Goal: Task Accomplishment & Management: Manage account settings

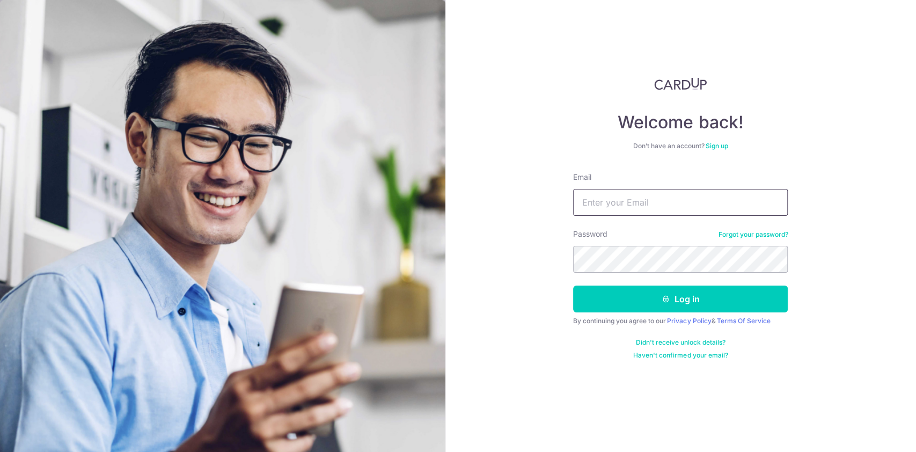
drag, startPoint x: 0, startPoint y: 0, endPoint x: 619, endPoint y: 207, distance: 652.6
click at [619, 207] on input "Email" at bounding box center [680, 202] width 215 height 27
type input "sarah_kidsfocus@hotmail.com"
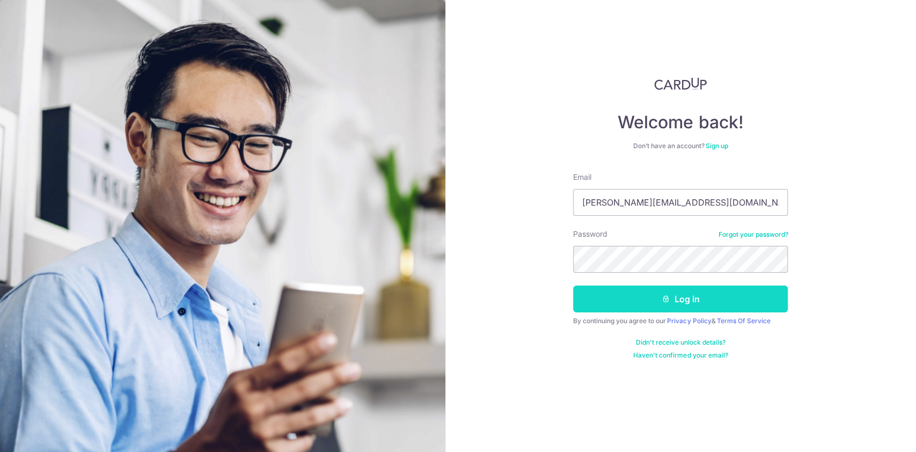
click at [668, 308] on button "Log in" at bounding box center [680, 299] width 215 height 27
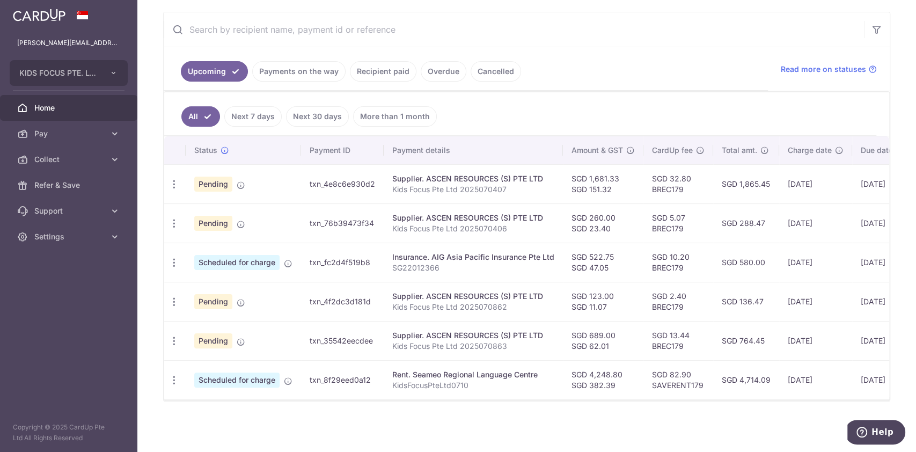
scroll to position [199, 0]
click at [111, 135] on icon at bounding box center [115, 133] width 11 height 11
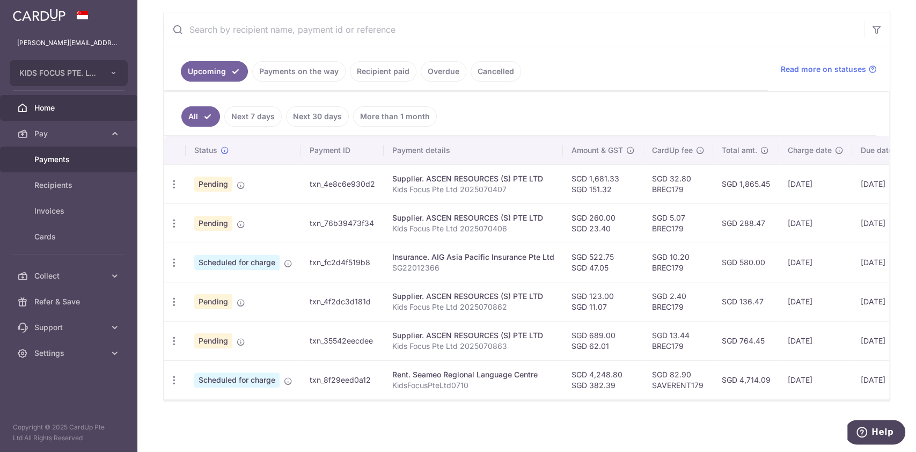
click at [72, 157] on span "Payments" at bounding box center [69, 159] width 71 height 11
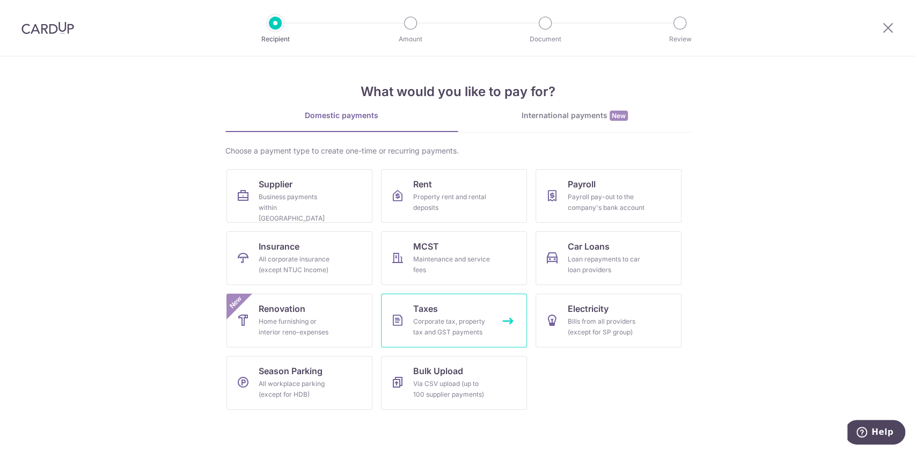
drag, startPoint x: 469, startPoint y: 322, endPoint x: 421, endPoint y: 328, distance: 48.2
click at [421, 328] on div "Corporate tax, property tax and GST payments" at bounding box center [451, 326] width 77 height 21
click at [887, 26] on icon at bounding box center [888, 27] width 13 height 13
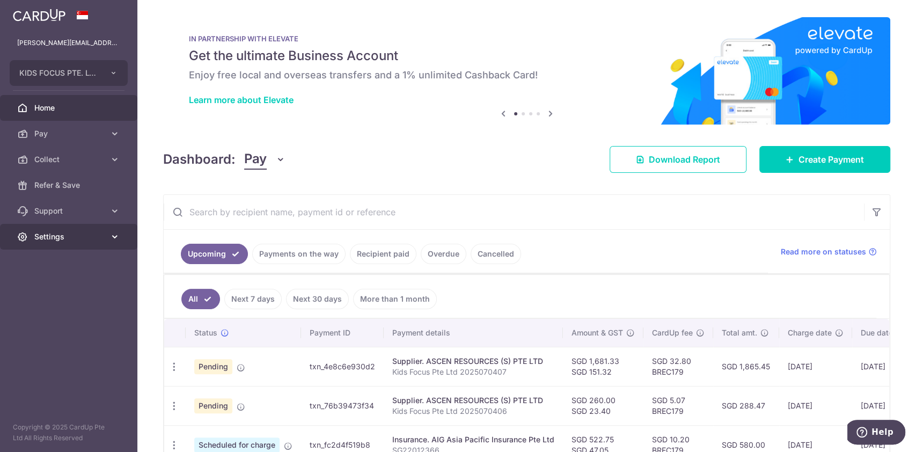
click at [112, 238] on icon at bounding box center [115, 236] width 11 height 11
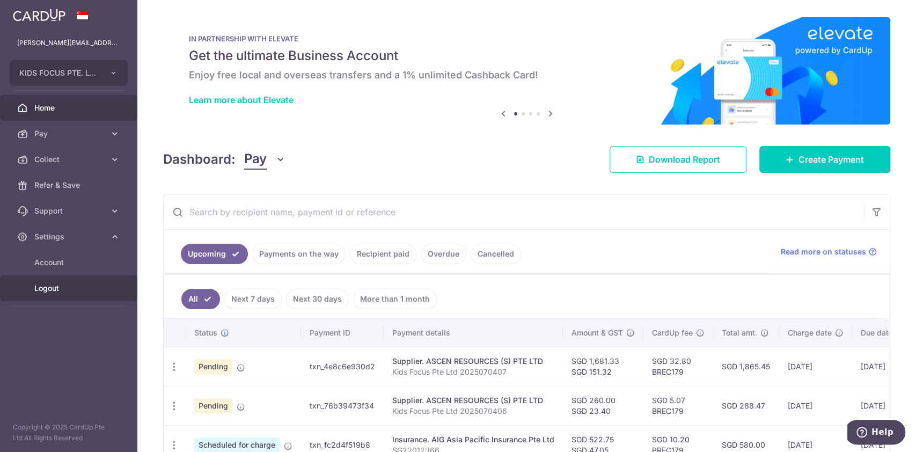
click at [59, 288] on span "Logout" at bounding box center [69, 288] width 71 height 11
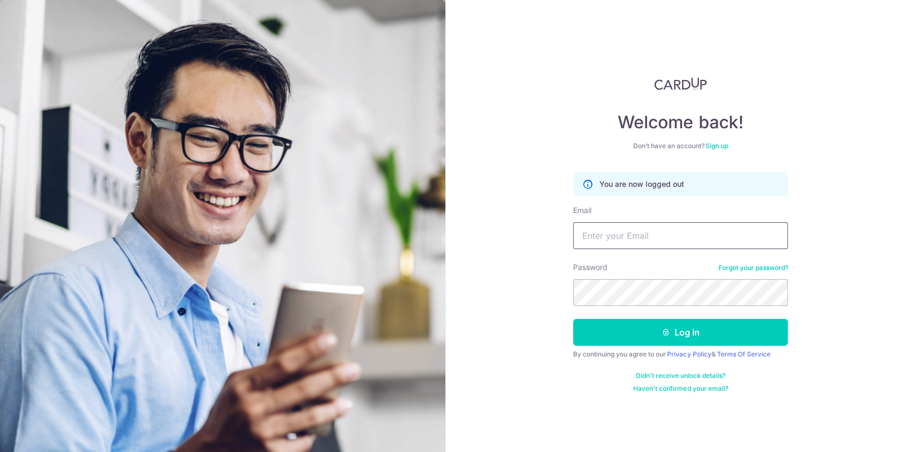
click at [636, 234] on input "Email" at bounding box center [680, 235] width 215 height 27
type input "[PERSON_NAME][EMAIL_ADDRESS][DOMAIN_NAME]"
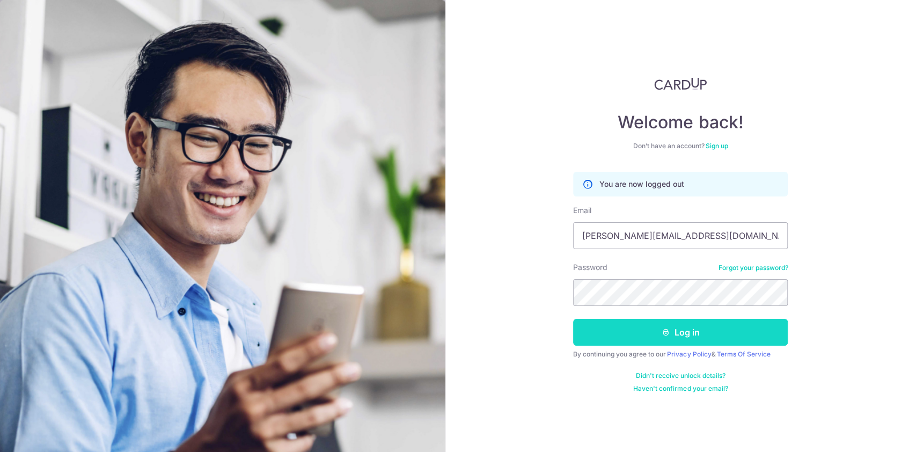
click at [638, 327] on button "Log in" at bounding box center [680, 332] width 215 height 27
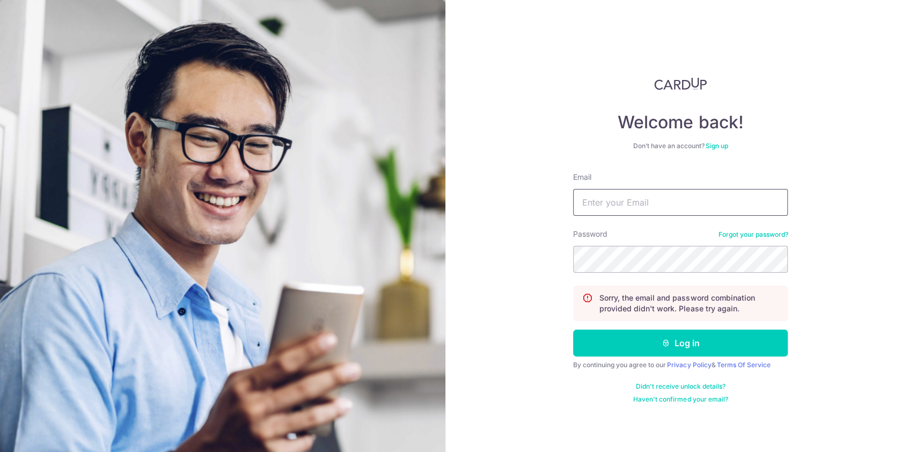
click at [649, 206] on input "Email" at bounding box center [680, 202] width 215 height 27
type input "[PERSON_NAME][EMAIL_ADDRESS][DOMAIN_NAME]"
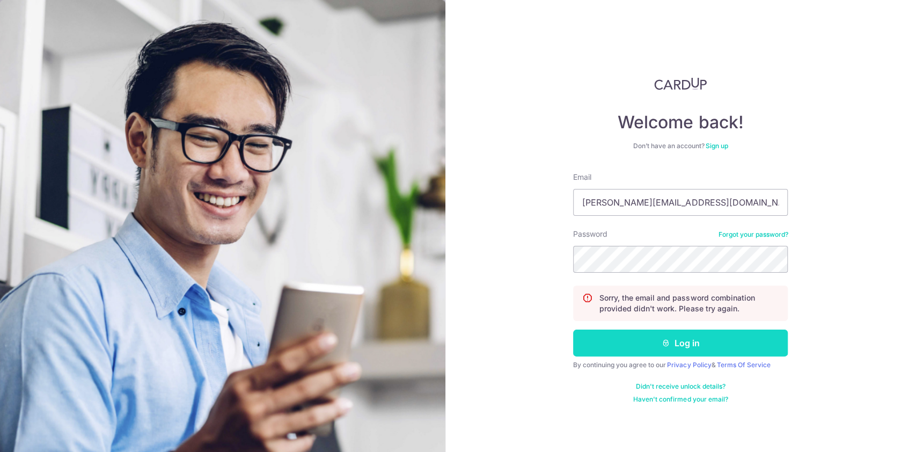
click at [672, 351] on button "Log in" at bounding box center [680, 343] width 215 height 27
